Goal: Information Seeking & Learning: Learn about a topic

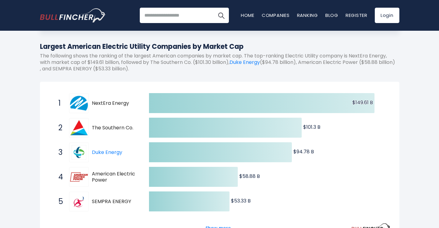
scroll to position [185, 0]
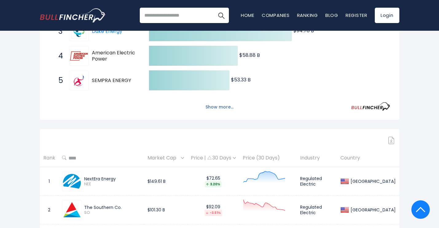
click at [222, 107] on button "Show more..." at bounding box center [219, 107] width 35 height 10
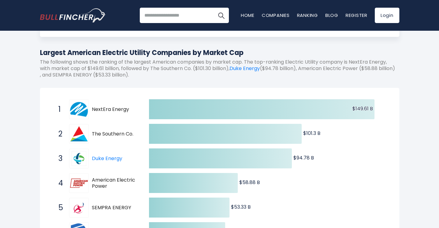
scroll to position [0, 0]
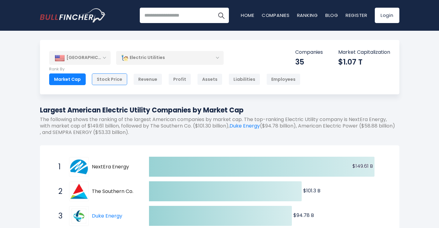
click at [116, 80] on div "Stock Price" at bounding box center [109, 79] width 35 height 12
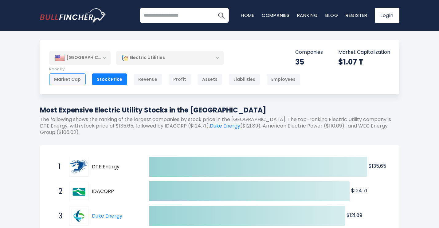
click at [69, 80] on div "Market Cap" at bounding box center [67, 79] width 37 height 12
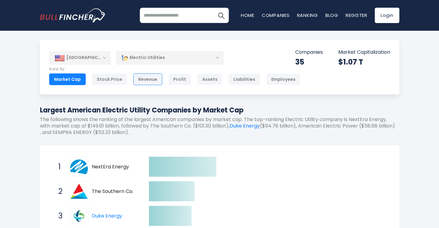
click at [144, 80] on div "Revenue" at bounding box center [147, 79] width 29 height 12
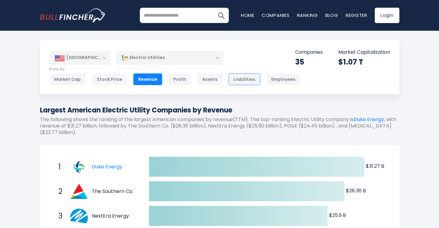
click at [235, 80] on div "Liabilities" at bounding box center [245, 79] width 32 height 12
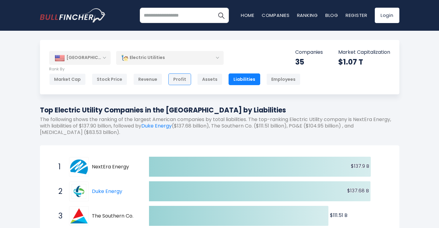
click at [178, 80] on div "Profit" at bounding box center [179, 79] width 23 height 12
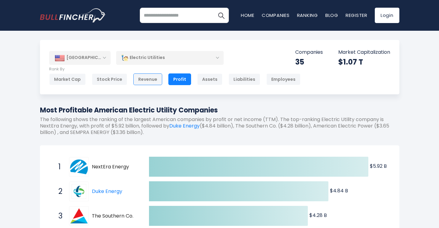
click at [140, 76] on div "Revenue" at bounding box center [147, 79] width 29 height 12
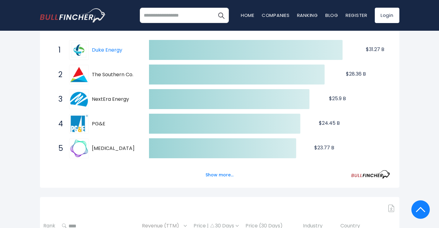
scroll to position [100, 0]
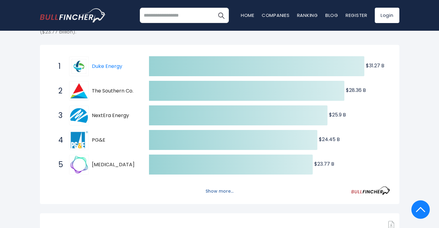
click at [217, 190] on button "Show more..." at bounding box center [219, 191] width 35 height 10
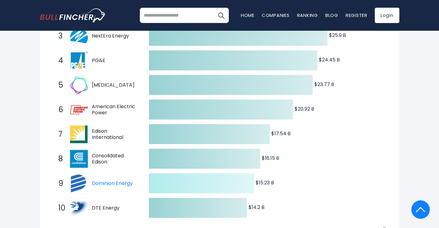
scroll to position [200, 0]
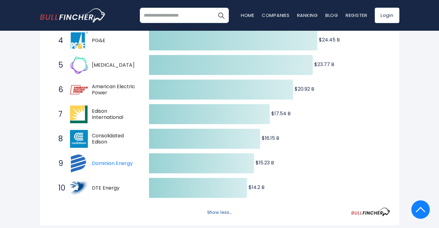
click at [220, 210] on button "Show less..." at bounding box center [219, 212] width 32 height 10
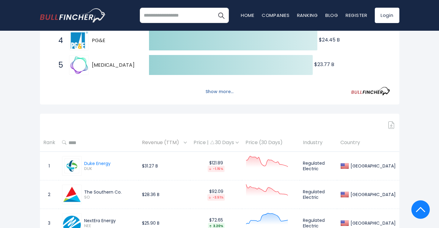
click at [217, 92] on button "Show more..." at bounding box center [219, 92] width 35 height 10
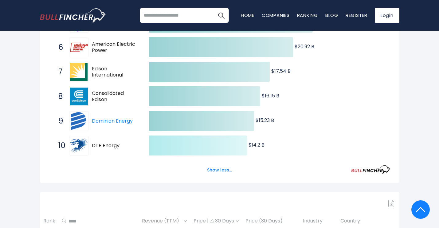
scroll to position [0, 0]
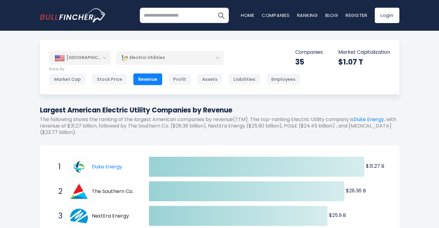
click at [176, 54] on div "Electric Utilities" at bounding box center [170, 58] width 108 height 14
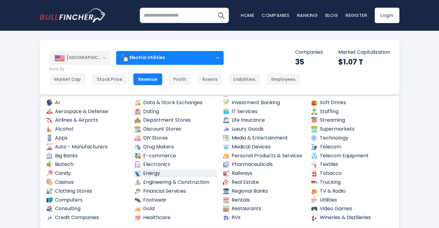
scroll to position [44, 0]
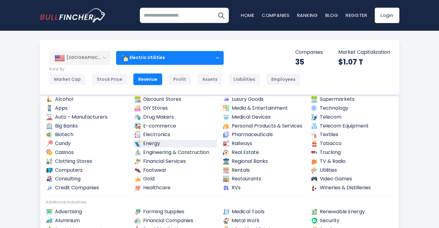
click at [162, 142] on link "Energy" at bounding box center [175, 144] width 83 height 8
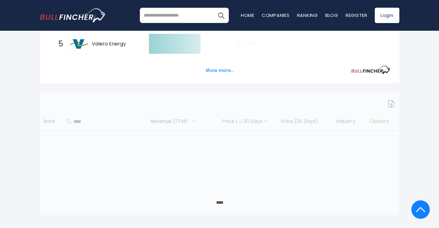
scroll to position [118, 0]
